Goal: Information Seeking & Learning: Learn about a topic

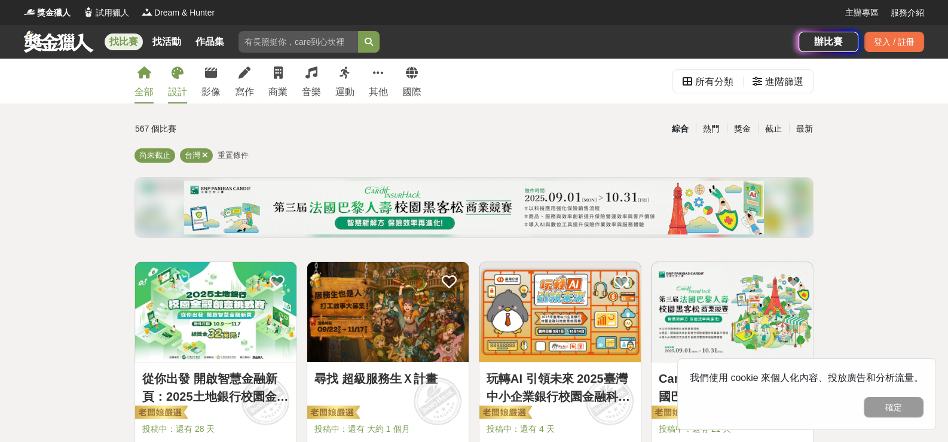
click at [187, 98] on div "設計" at bounding box center [177, 92] width 19 height 14
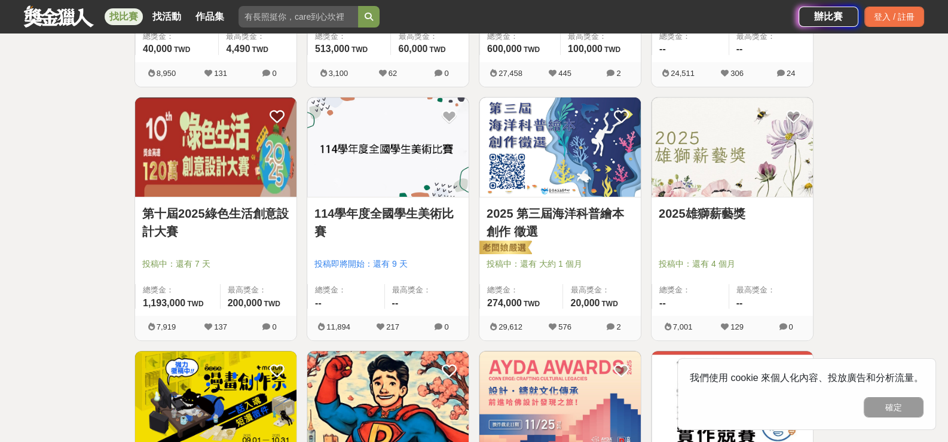
scroll to position [478, 0]
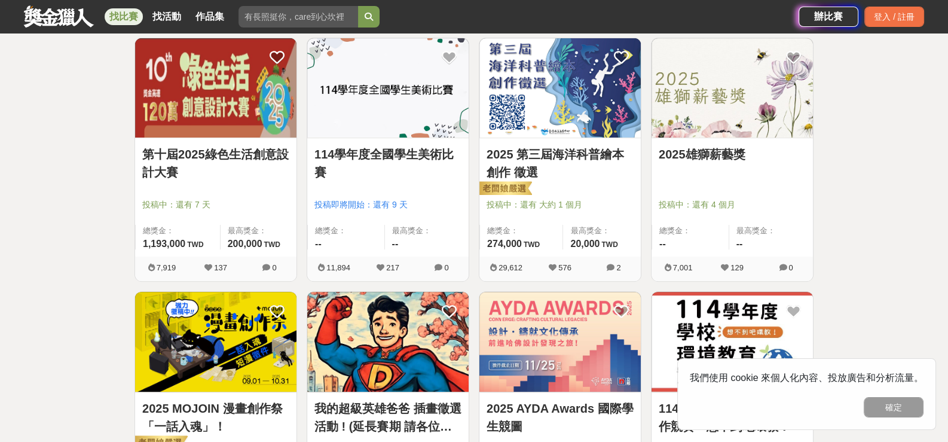
click at [722, 163] on link "2025雄獅薪藝獎" at bounding box center [732, 154] width 147 height 18
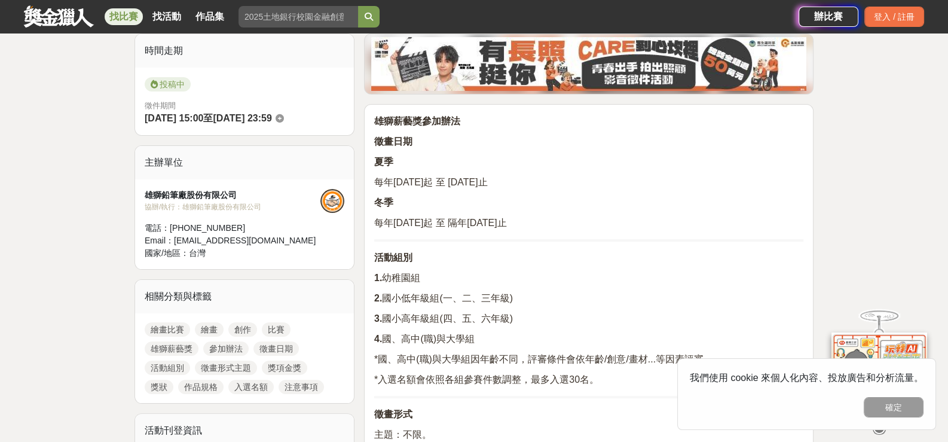
scroll to position [478, 0]
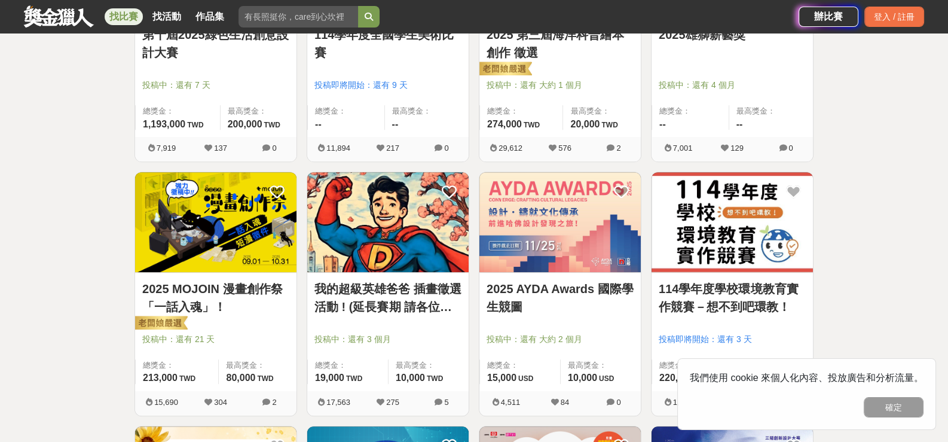
scroll to position [657, 0]
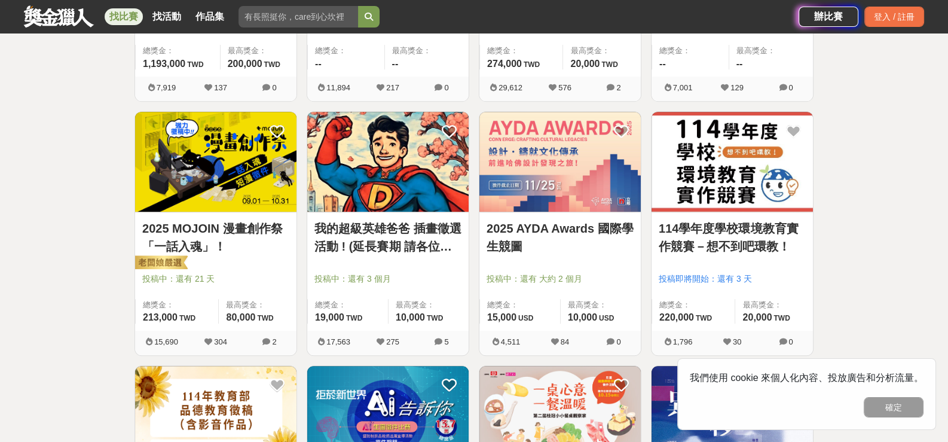
click at [274, 200] on img at bounding box center [215, 162] width 161 height 100
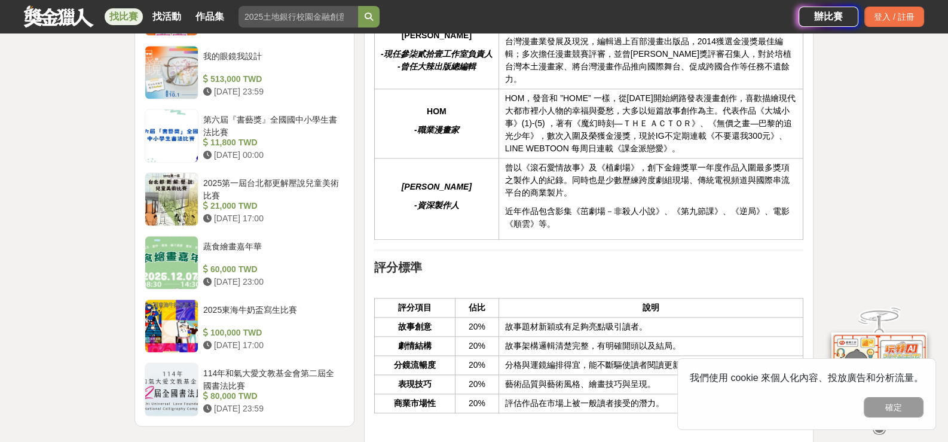
scroll to position [1733, 0]
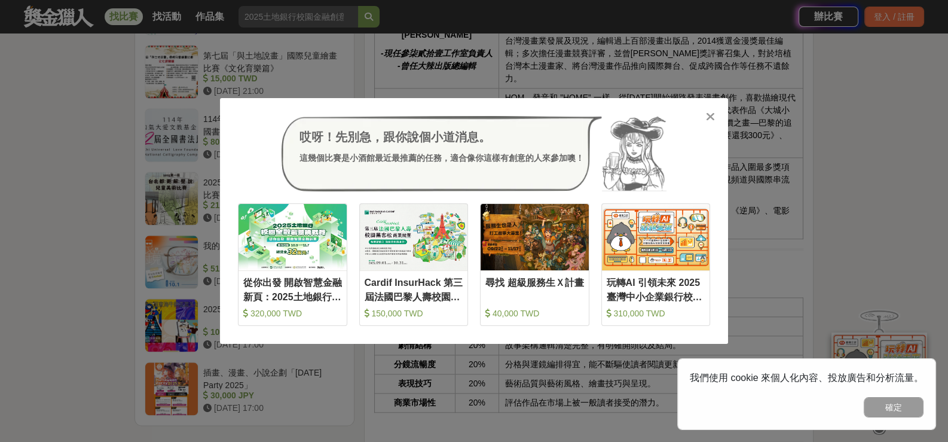
click at [706, 120] on icon at bounding box center [710, 117] width 9 height 12
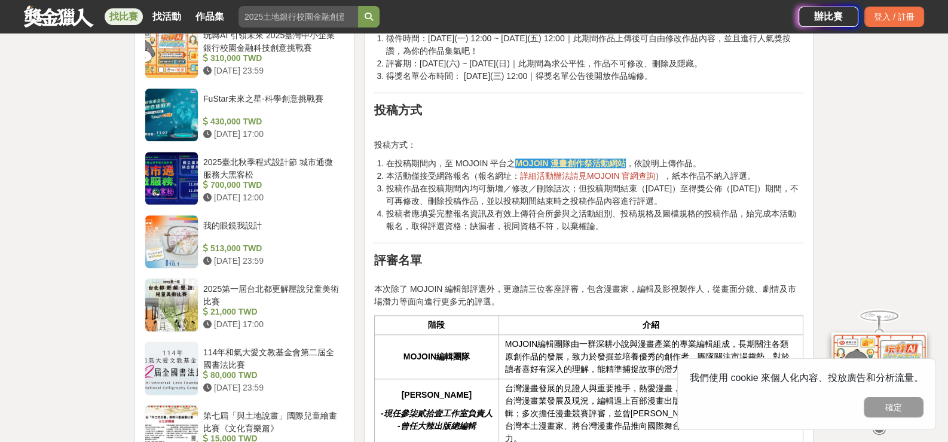
scroll to position [1135, 0]
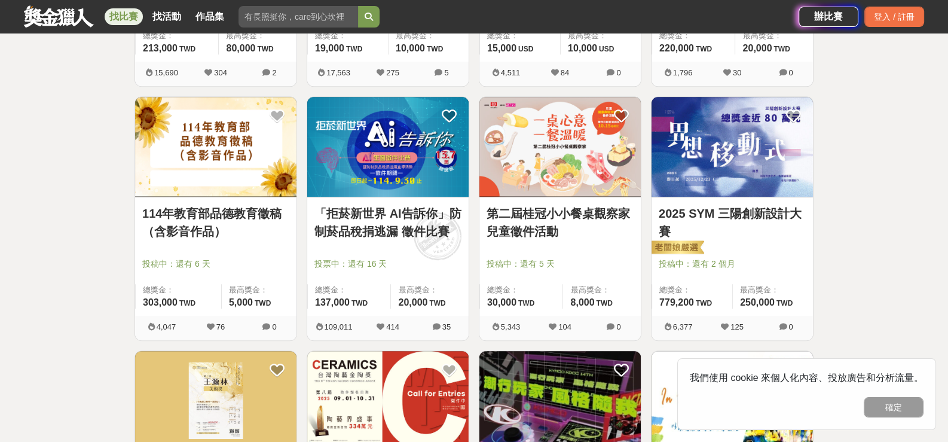
scroll to position [956, 0]
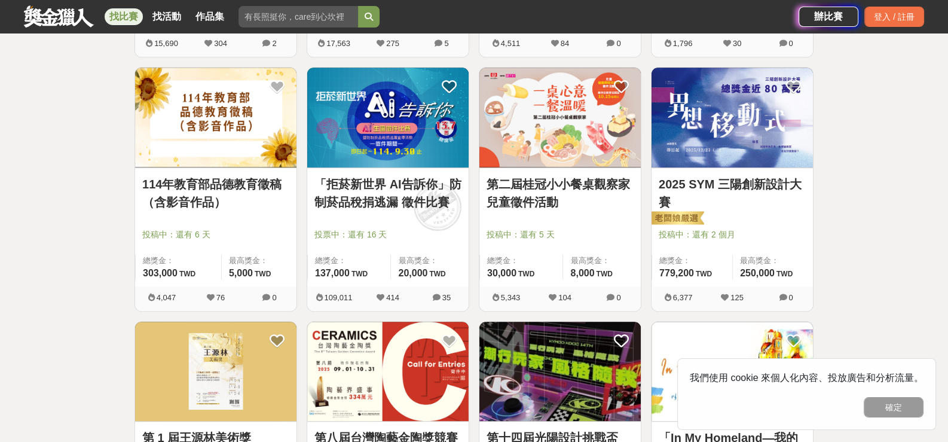
click at [231, 156] on img at bounding box center [215, 118] width 161 height 100
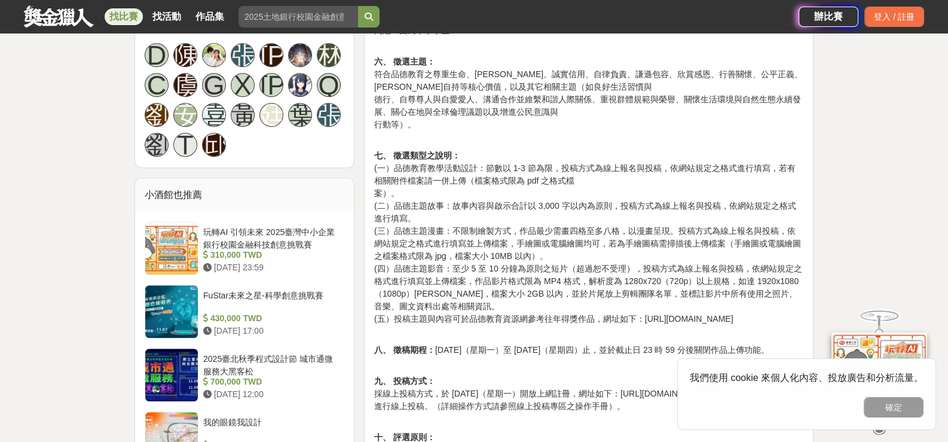
scroll to position [837, 0]
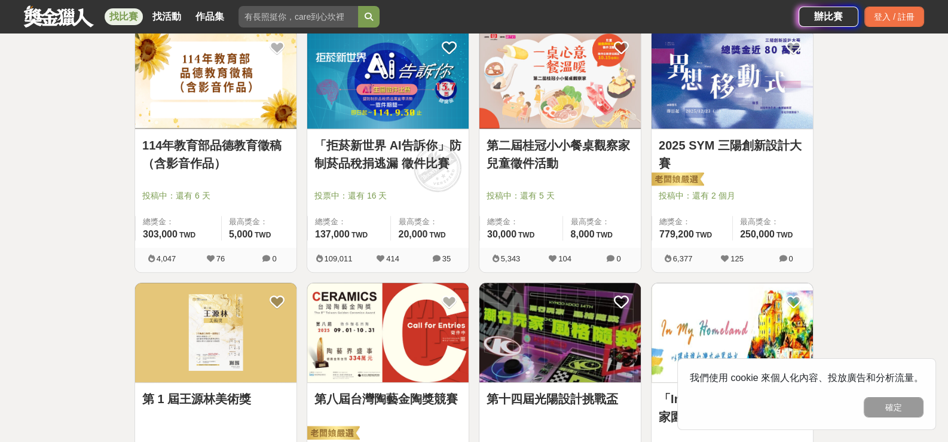
scroll to position [1015, 0]
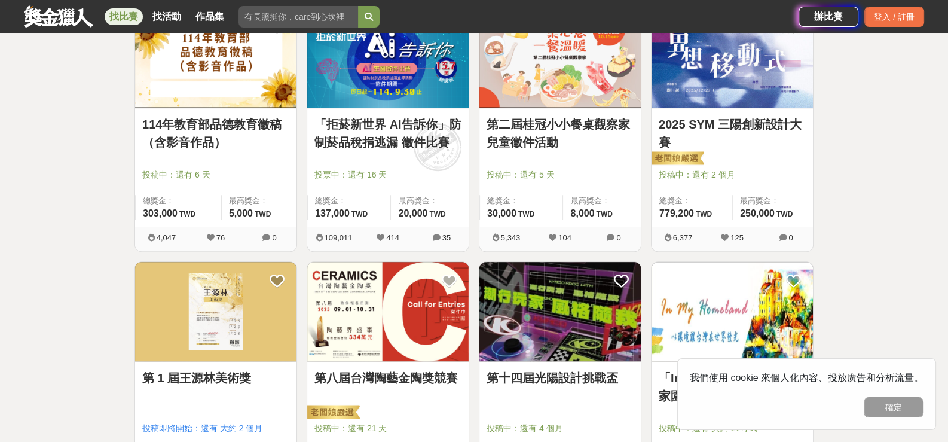
click at [358, 104] on img at bounding box center [387, 58] width 161 height 100
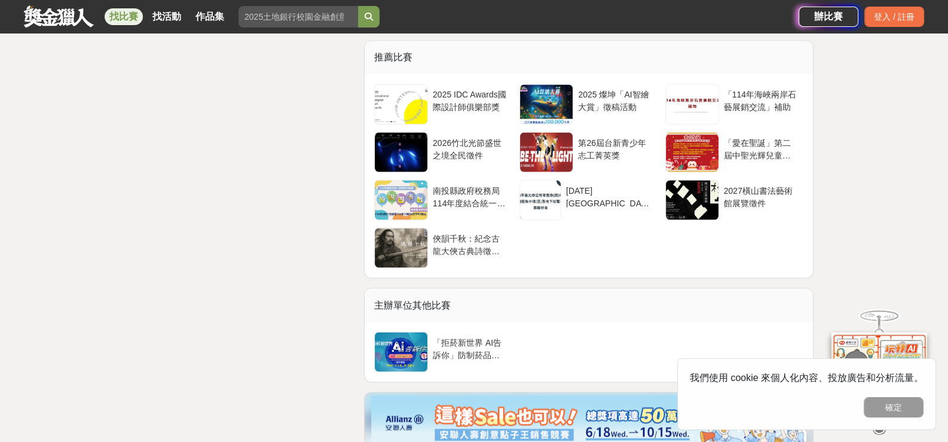
scroll to position [2689, 0]
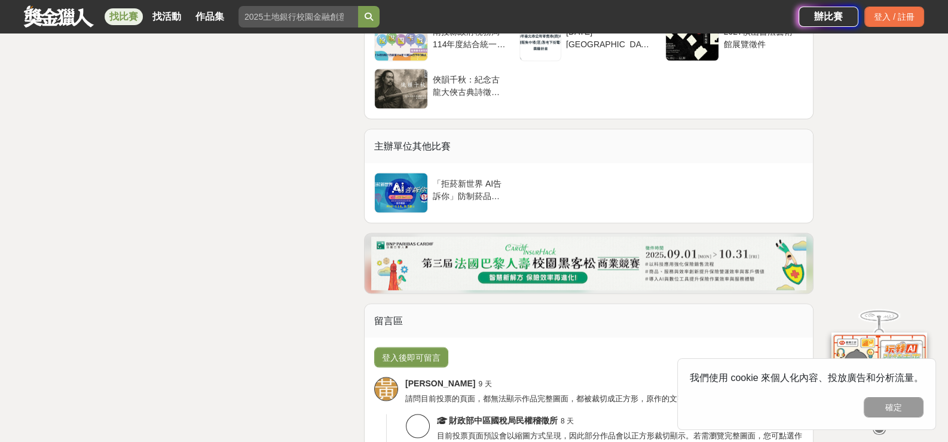
scroll to position [2809, 0]
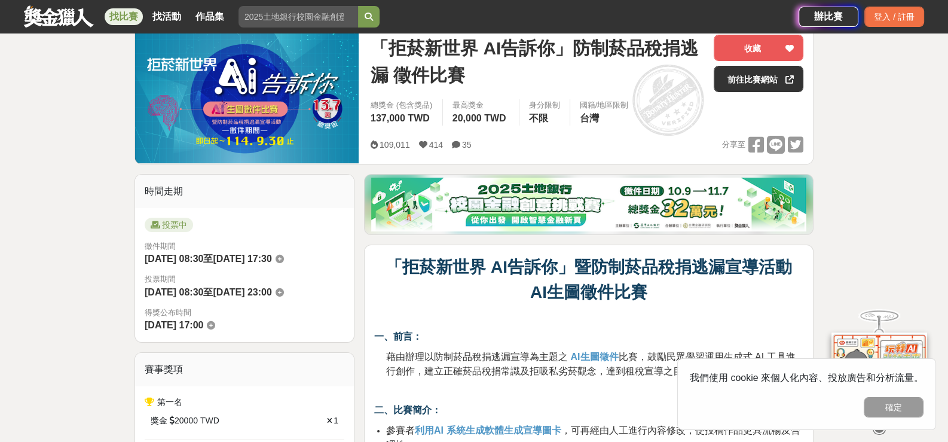
scroll to position [179, 0]
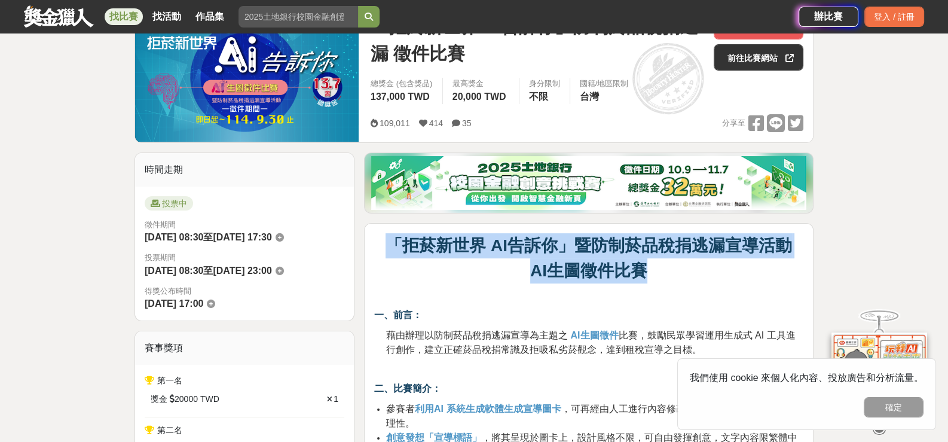
drag, startPoint x: 648, startPoint y: 296, endPoint x: 394, endPoint y: 259, distance: 256.6
click at [394, 259] on p "「拒菸新世界 AI告訴你」暨防制菸品稅捐逃漏宣導活動 AI生圖徵件比賽" at bounding box center [588, 258] width 429 height 50
copy p "「拒菸新世界 AI告訴你」暨防制菸品稅捐逃漏宣導活動 AI生圖徵件比賽"
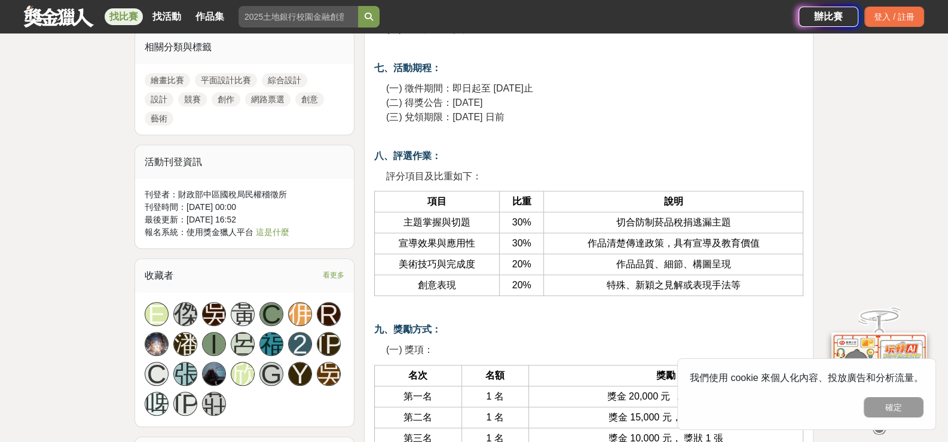
scroll to position [1075, 0]
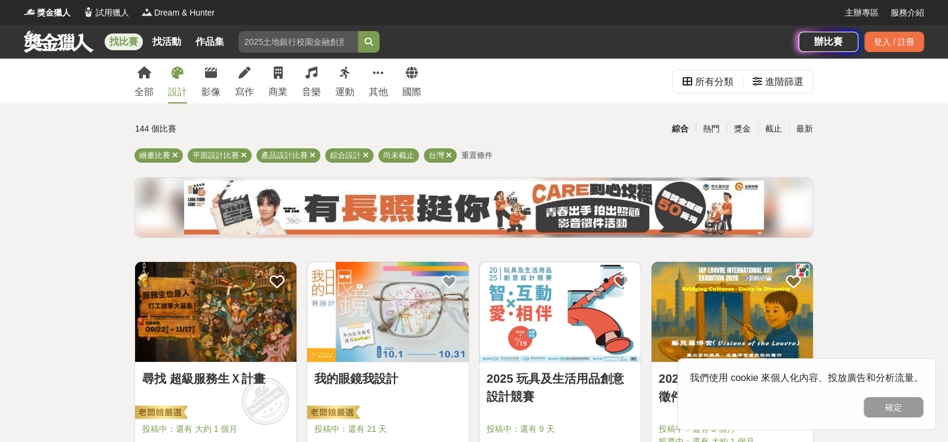
click at [492, 157] on span "重置條件" at bounding box center [476, 155] width 31 height 9
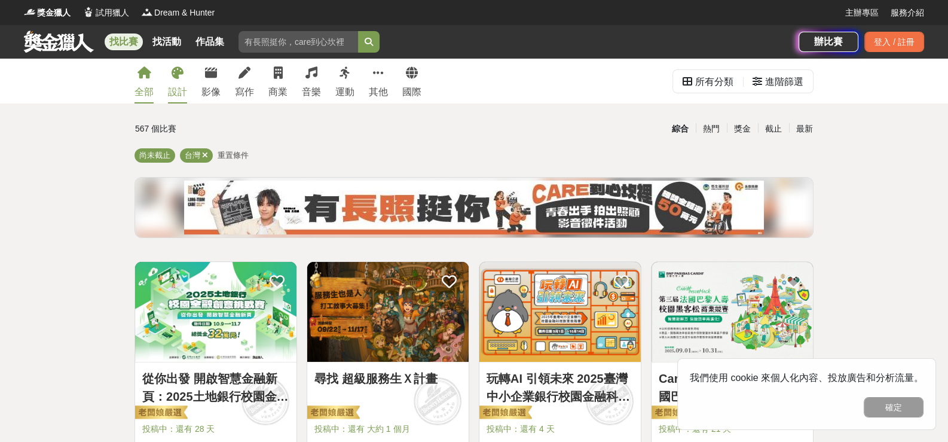
click at [183, 75] on icon at bounding box center [178, 73] width 12 height 12
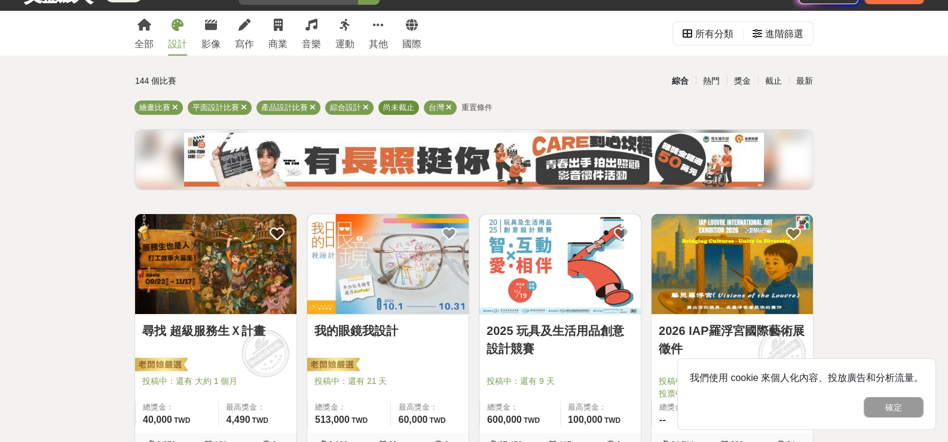
scroll to position [119, 0]
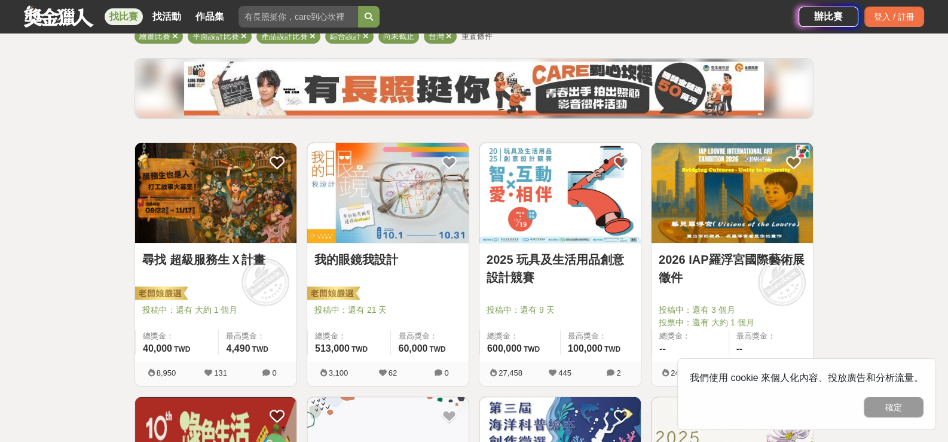
click at [603, 97] on img at bounding box center [474, 89] width 580 height 54
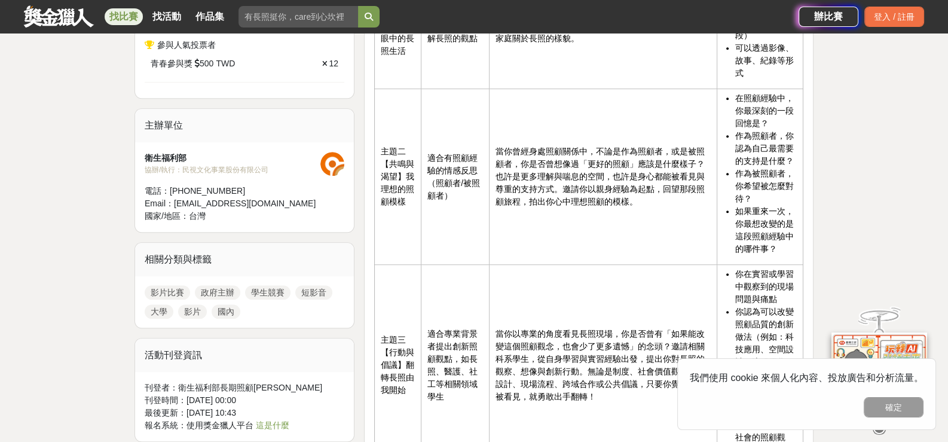
scroll to position [837, 0]
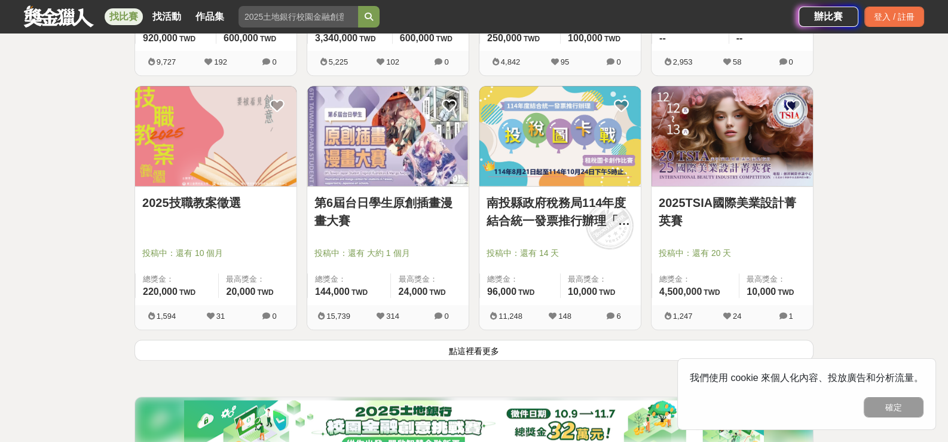
scroll to position [1555, 0]
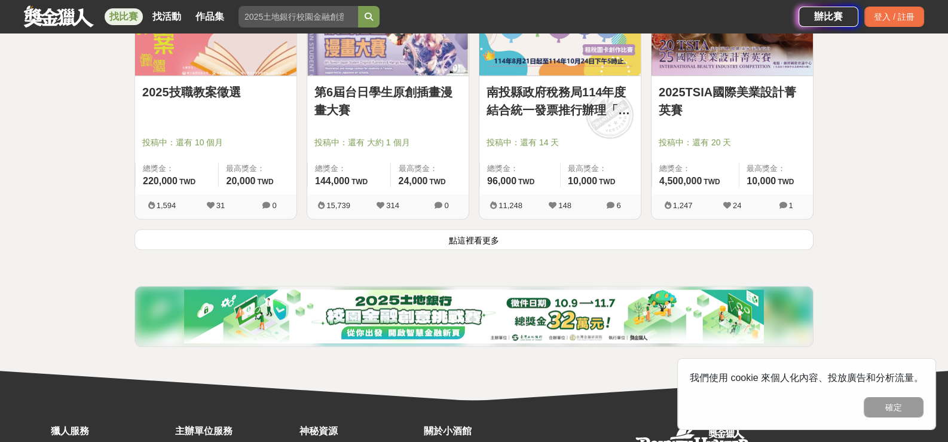
click at [462, 250] on button "點這裡看更多" at bounding box center [473, 239] width 679 height 21
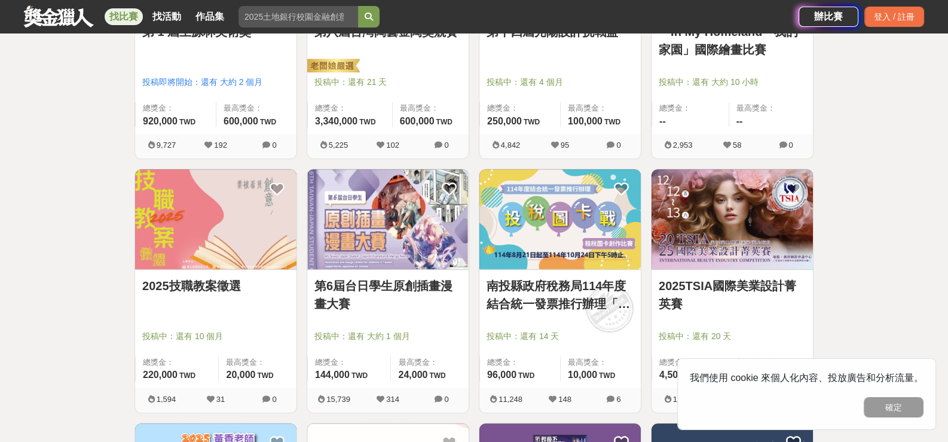
scroll to position [1435, 0]
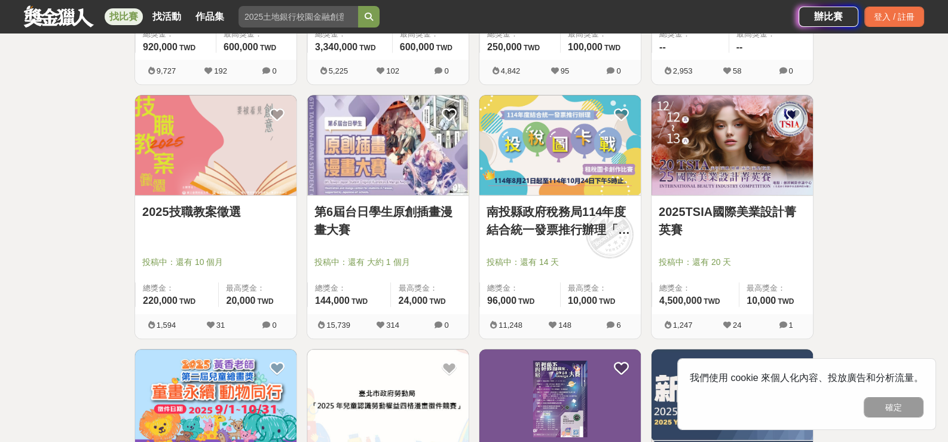
click at [253, 221] on link "2025技職教案徵選" at bounding box center [215, 212] width 147 height 18
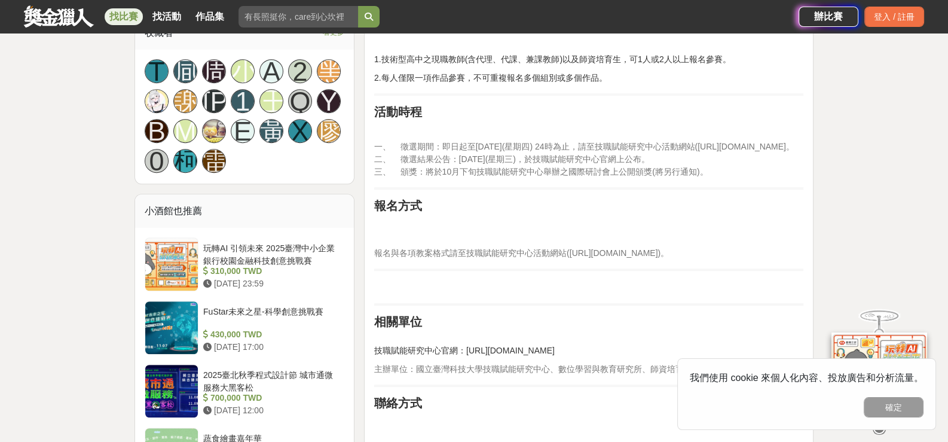
scroll to position [777, 0]
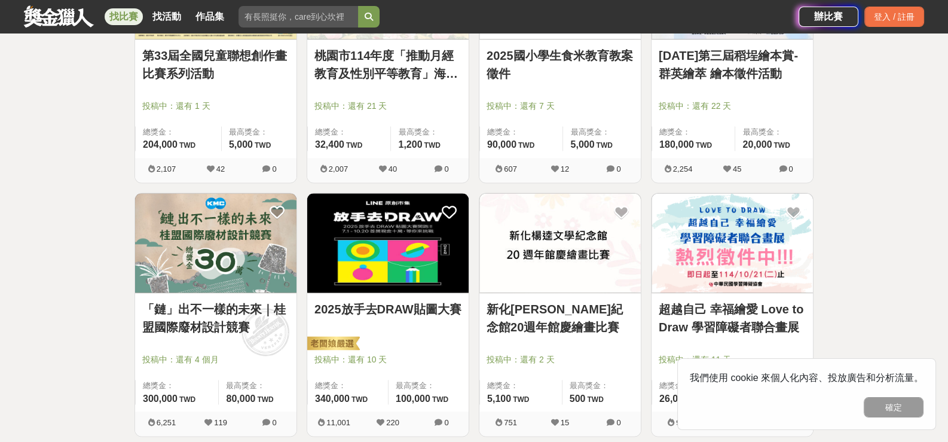
scroll to position [2332, 0]
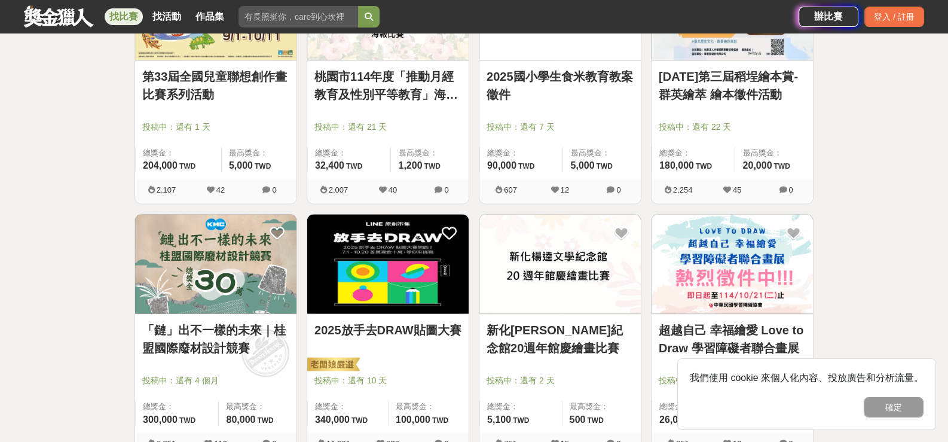
click at [760, 103] on link "2025年第三屆稻埕繪本賞-群英繪萃 繪本徵件活動" at bounding box center [732, 86] width 147 height 36
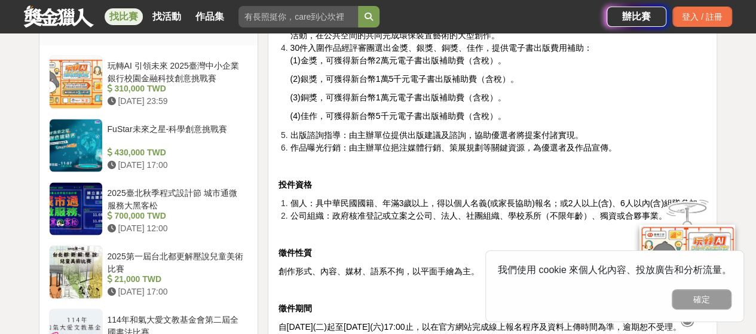
scroll to position [1076, 0]
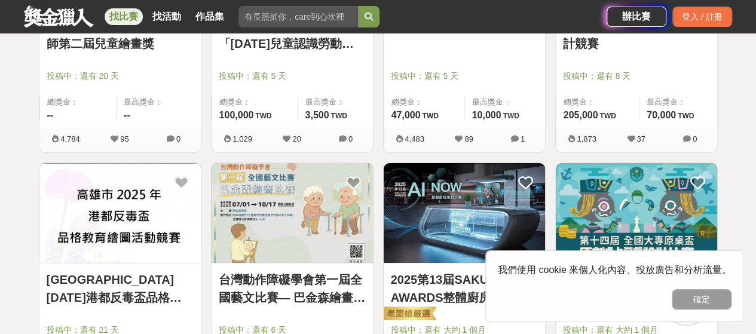
scroll to position [1985, 0]
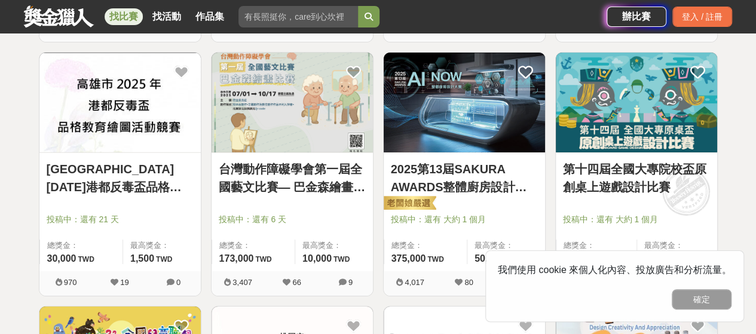
click at [160, 196] on link "高雄市2025年港都反毒盃品格教育繪圖活動競賽" at bounding box center [120, 178] width 147 height 36
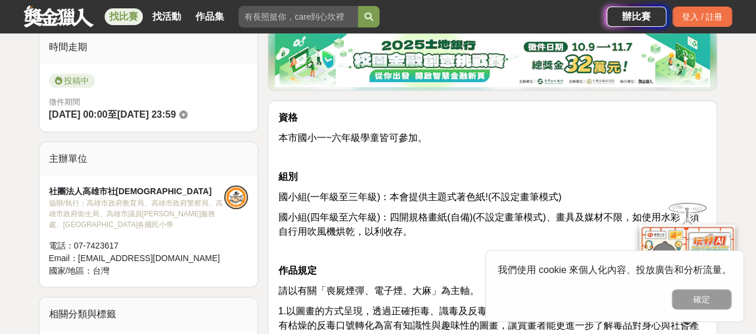
scroll to position [478, 0]
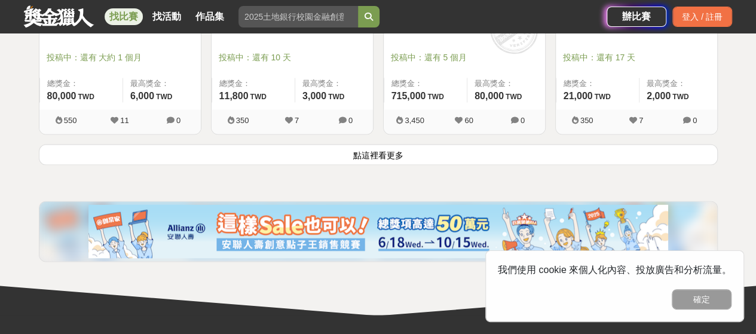
scroll to position [3181, 0]
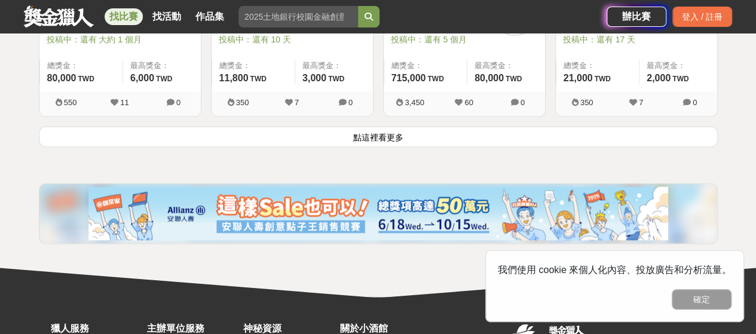
click at [394, 147] on button "點這裡看更多" at bounding box center [378, 136] width 679 height 21
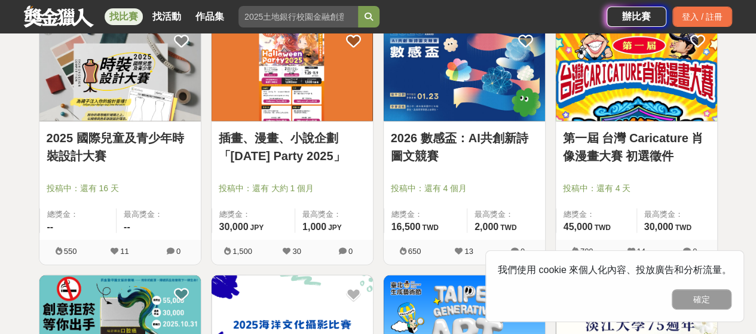
scroll to position [3599, 0]
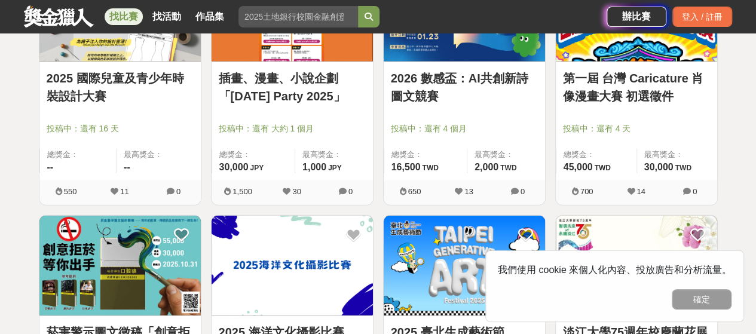
click at [307, 105] on link "插畫、漫畫、小說企劃「Halloween Party 2025」" at bounding box center [292, 87] width 147 height 36
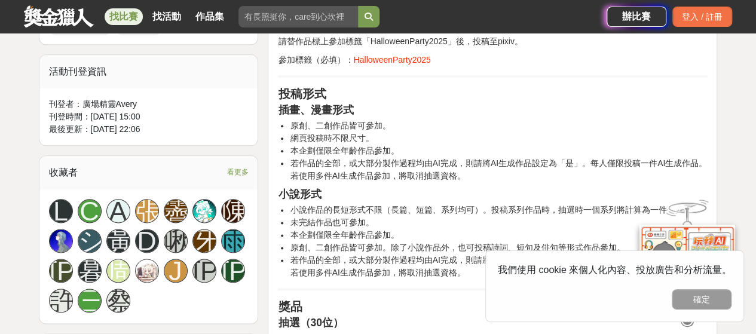
scroll to position [717, 0]
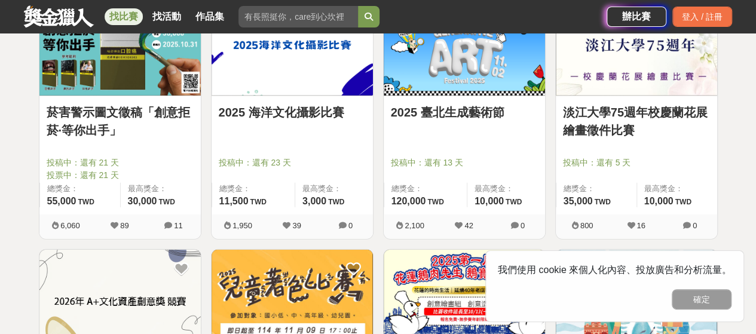
scroll to position [3838, 0]
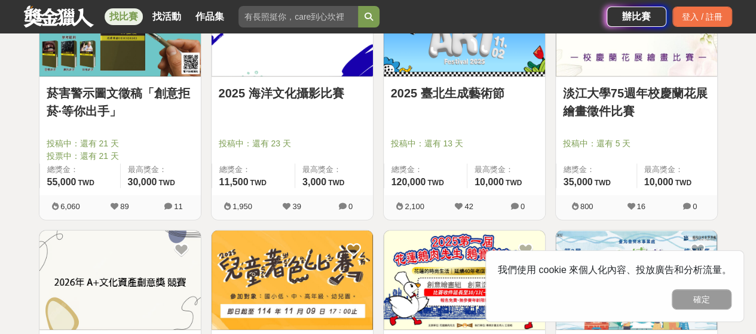
click at [114, 120] on link "菸害警示圖文徵稿「創意拒菸·等你出手」" at bounding box center [120, 102] width 147 height 36
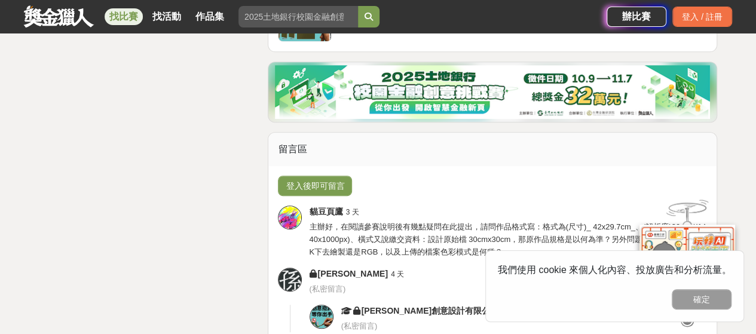
scroll to position [2570, 0]
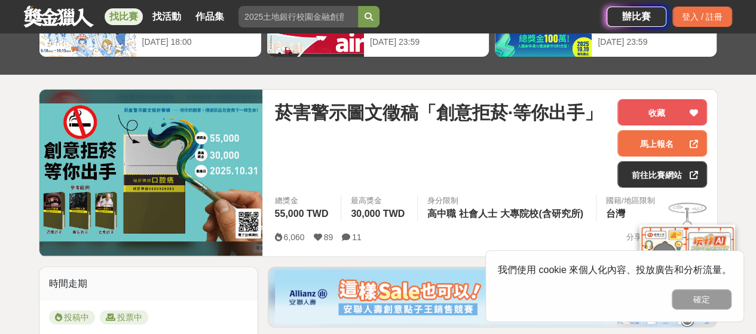
scroll to position [60, 0]
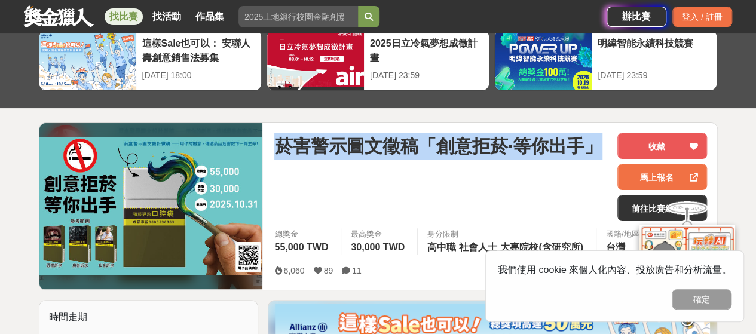
drag, startPoint x: 280, startPoint y: 153, endPoint x: 464, endPoint y: 183, distance: 186.6
click at [464, 160] on span "菸害警示圖文徵稿「創意拒菸·等你出手」" at bounding box center [437, 146] width 327 height 27
copy span "菸害警示圖文徵稿「創意拒菸·等你出手」"
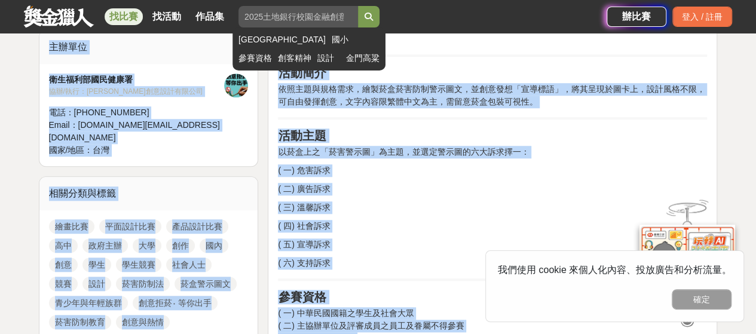
scroll to position [329, 0]
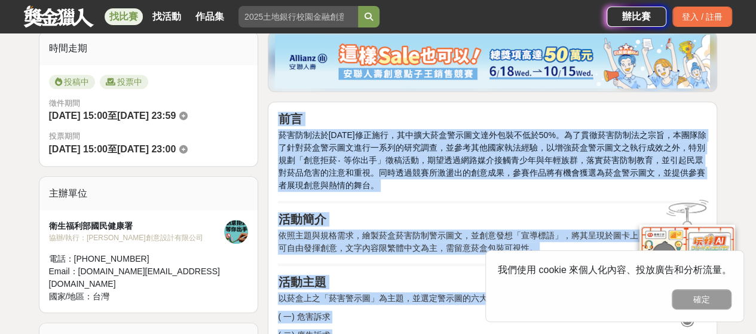
drag, startPoint x: 452, startPoint y: 201, endPoint x: 284, endPoint y: 167, distance: 171.4
copy div "前言 菸害防制法於112 年3 月22 日修正施行，其中擴大菸盒警示圖文達外包裝不低於50%。為了貫徹菸害防制法之宗旨，本團隊除了針對菸盒警示圖文進行一系列的…"
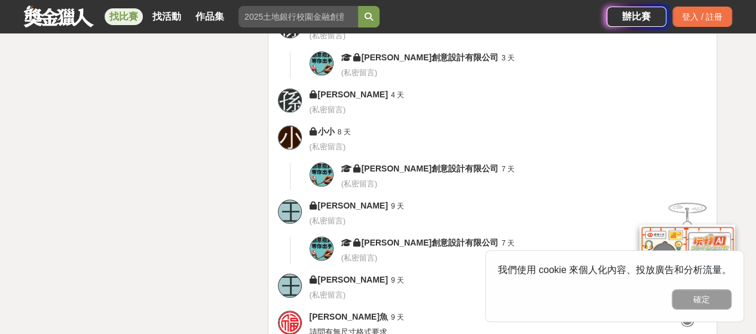
scroll to position [2839, 0]
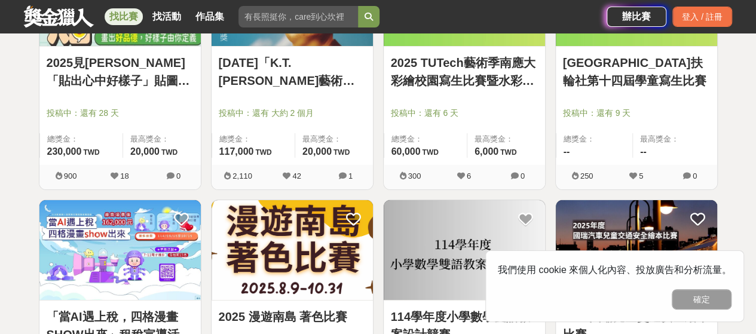
scroll to position [4316, 0]
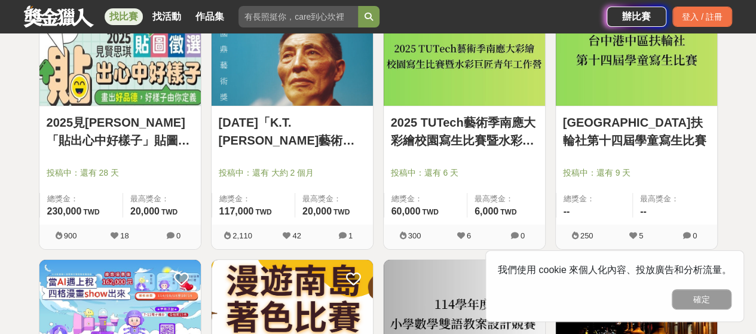
click at [117, 152] on div "2025見賢思琪「貼出心中好樣子」貼圖徵選 投稿中：還有 28 天 總獎金： 230,000 230,000 TWD 最高獎金： 20,000 TWD" at bounding box center [119, 165] width 161 height 118
click at [117, 149] on link "2025見賢思琪「貼出心中好樣子」貼圖徵選" at bounding box center [120, 132] width 147 height 36
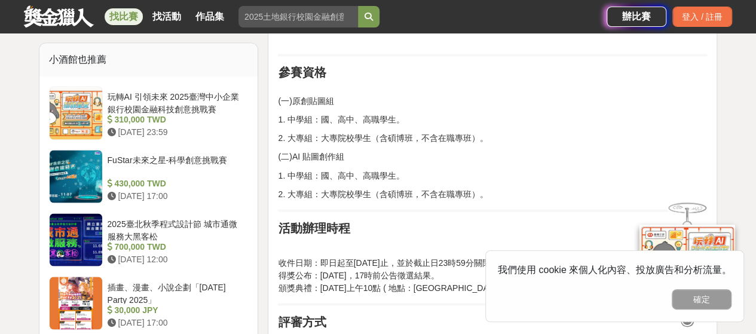
scroll to position [1195, 0]
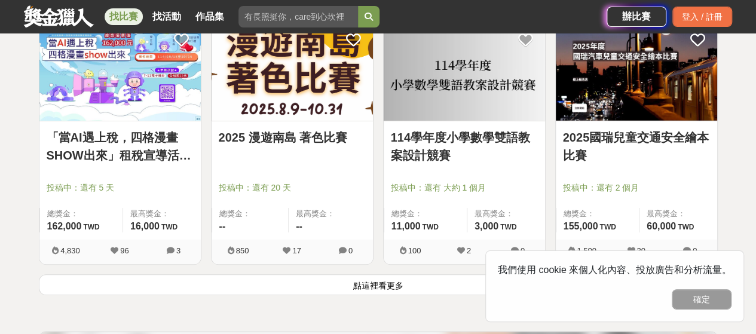
scroll to position [4675, 0]
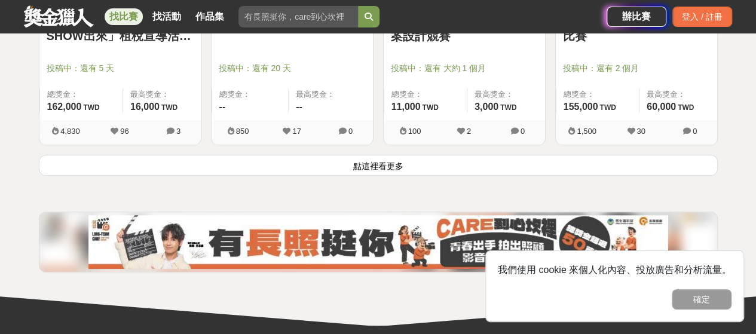
click at [94, 45] on link "「當AI遇上稅，四格漫畫SHOW出來」租稅宣導活動-租稅AI製圖比賽" at bounding box center [120, 27] width 147 height 36
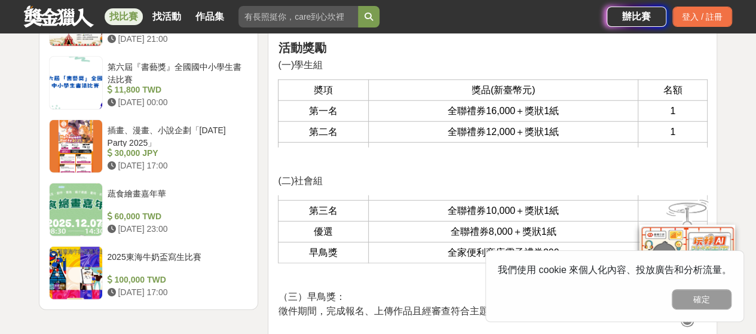
scroll to position [1554, 0]
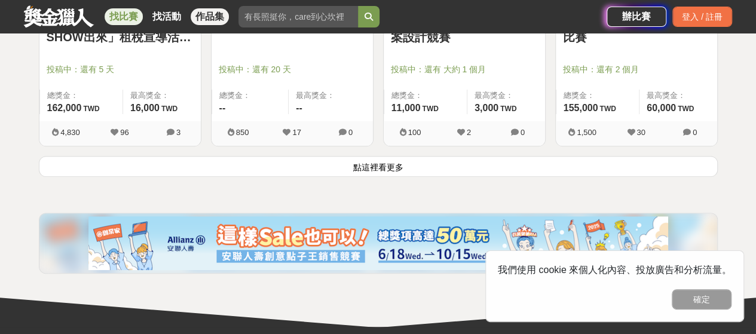
scroll to position [4675, 0]
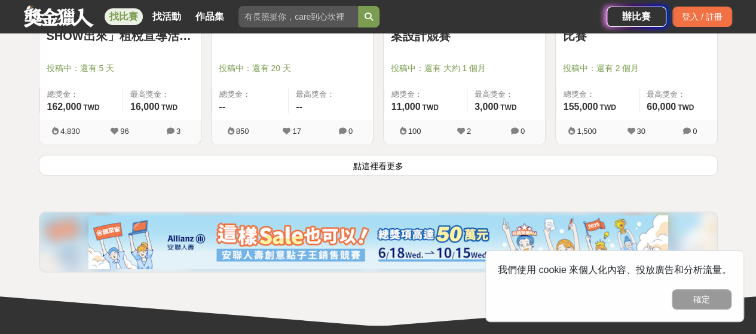
click at [391, 176] on button "點這裡看更多" at bounding box center [378, 165] width 679 height 21
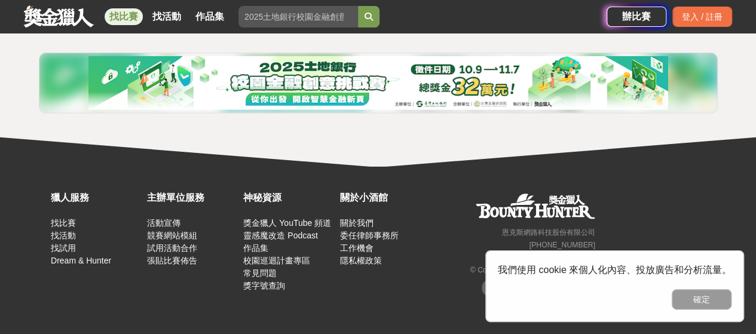
scroll to position [6288, 0]
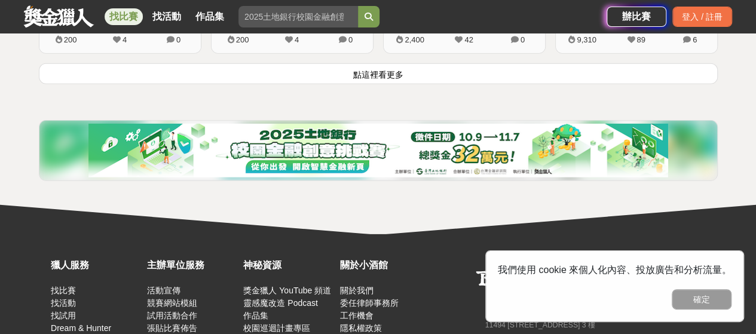
click at [393, 84] on button "點這裡看更多" at bounding box center [378, 73] width 679 height 21
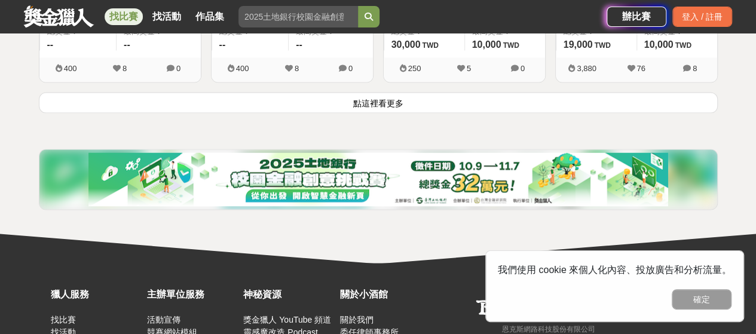
scroll to position [7842, 0]
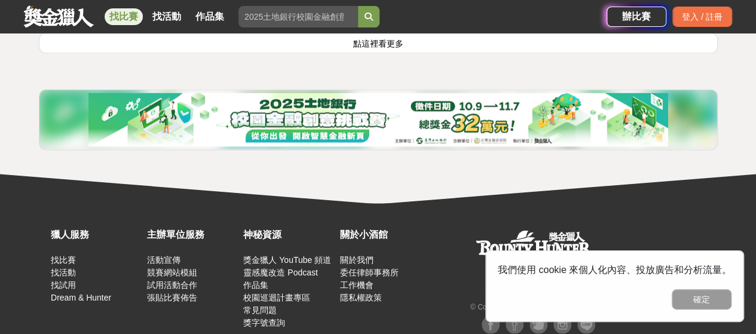
click at [387, 53] on button "點這裡看更多" at bounding box center [378, 42] width 679 height 21
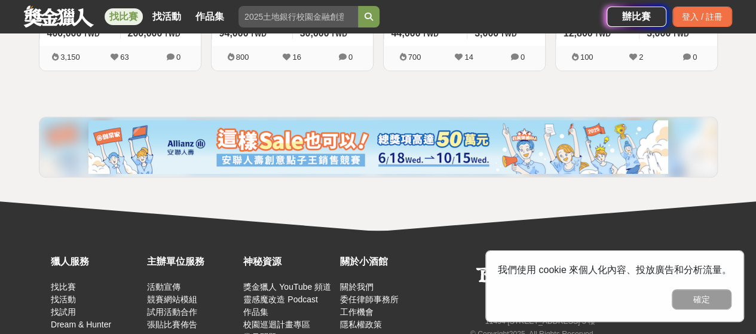
scroll to position [9336, 0]
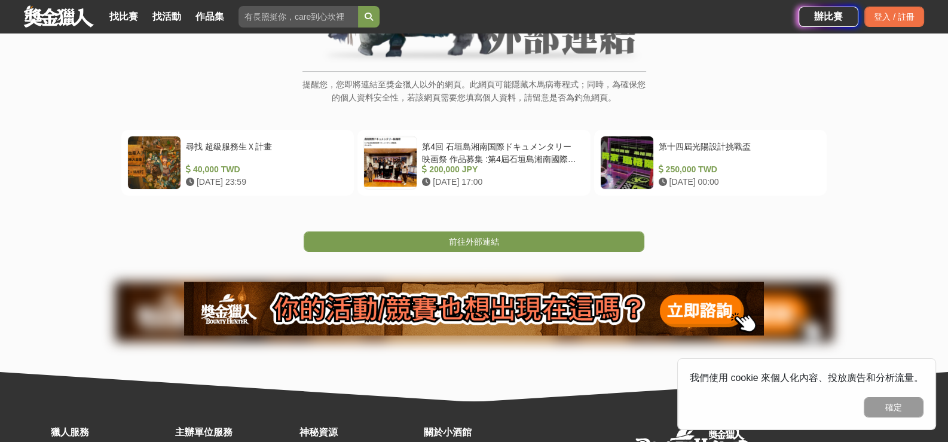
scroll to position [179, 0]
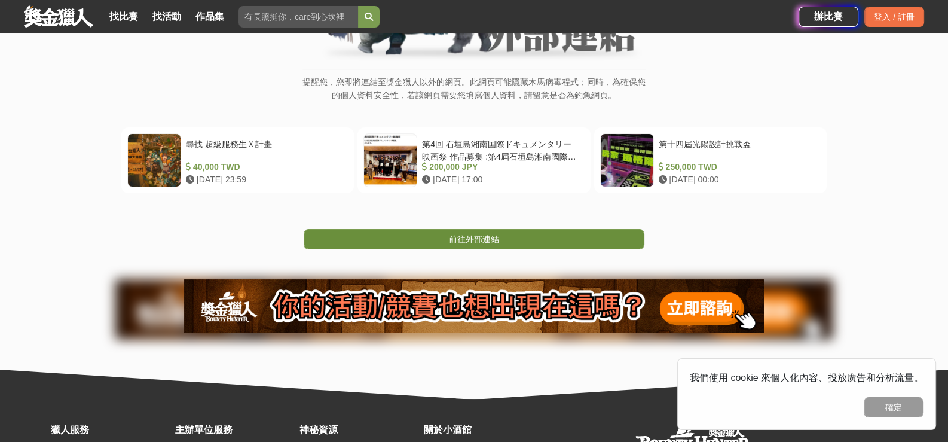
click at [520, 249] on link "前往外部連結" at bounding box center [474, 239] width 341 height 20
